Goal: Task Accomplishment & Management: Manage account settings

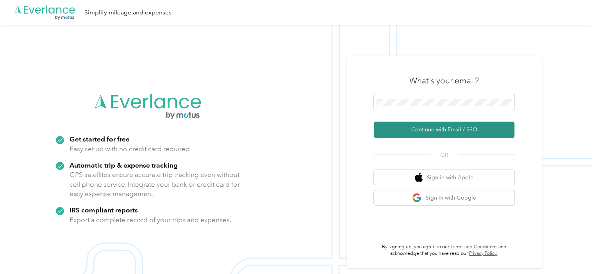
click at [443, 130] on button "Continue with Email / SSO" at bounding box center [444, 130] width 141 height 16
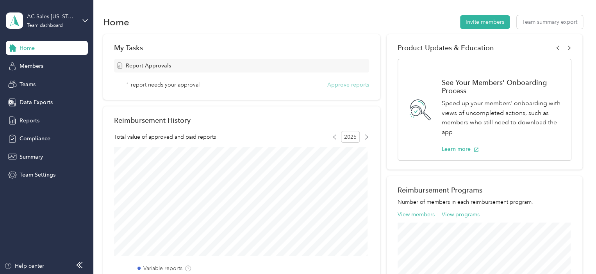
click at [350, 87] on button "Approve reports" at bounding box center [348, 85] width 42 height 8
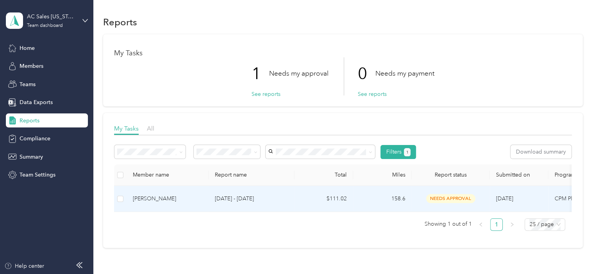
click at [138, 198] on div "Amy Kirby" at bounding box center [167, 199] width 69 height 9
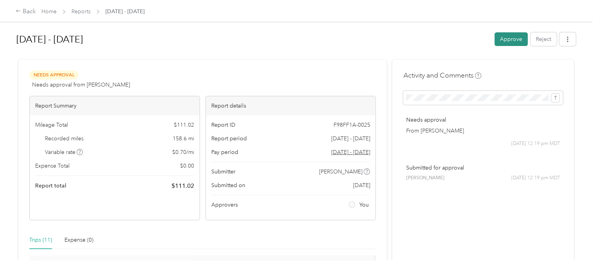
click at [506, 42] on button "Approve" at bounding box center [510, 39] width 33 height 14
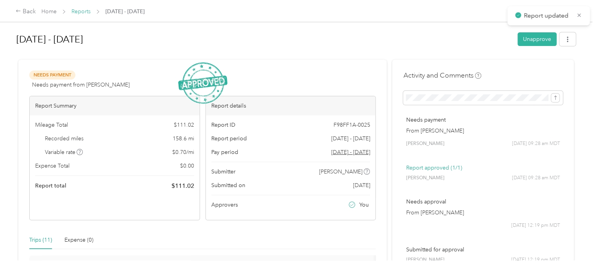
click at [75, 11] on link "Reports" at bounding box center [80, 11] width 19 height 7
